Goal: Obtain resource: Obtain resource

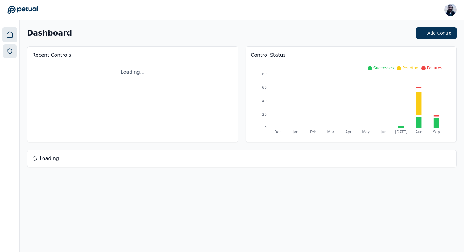
click at [11, 51] on icon at bounding box center [10, 51] width 6 height 6
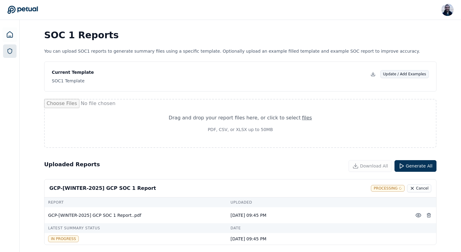
click at [401, 72] on button "Update / Add Examples" at bounding box center [405, 74] width 49 height 8
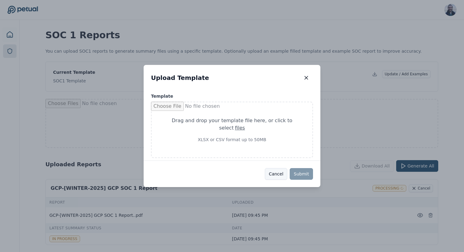
click at [276, 173] on button "Cancel" at bounding box center [276, 174] width 22 height 12
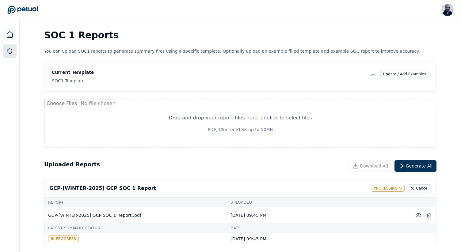
click at [62, 79] on div "SOC1 Template" at bounding box center [73, 81] width 42 height 6
click at [375, 77] on button at bounding box center [373, 74] width 10 height 10
